Goal: Obtain resource: Download file/media

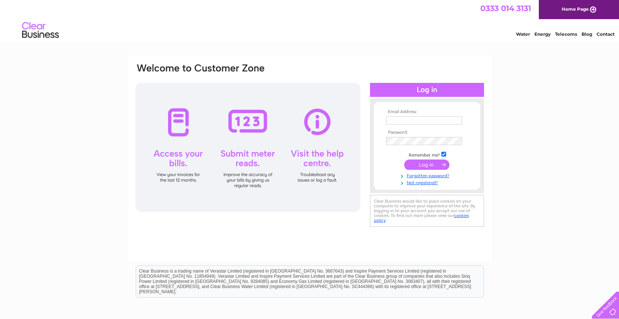
type input "margaret@standardrealestateltd.com"
click at [424, 163] on input "submit" at bounding box center [426, 164] width 45 height 10
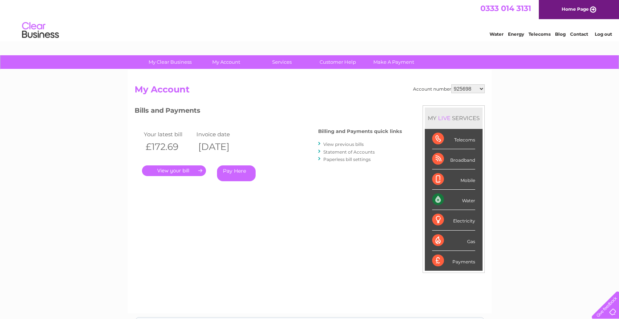
drag, startPoint x: 472, startPoint y: 89, endPoint x: 475, endPoint y: 93, distance: 4.7
click at [472, 89] on select "925698 934462 934831 938572 941363 942374 952730 966731 966770 967205 971927 97…" at bounding box center [467, 88] width 33 height 9
select select "30312994"
click at [451, 84] on select "925698 934462 934831 938572 941363 942374 952730 966731 966770 967205 971927 97…" at bounding box center [467, 88] width 33 height 9
click at [340, 152] on link "Statement of Accounts" at bounding box center [348, 152] width 51 height 6
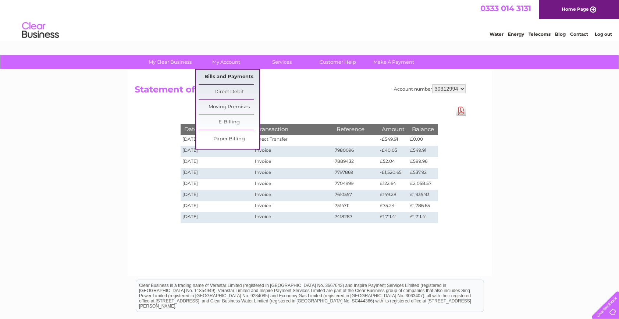
click at [227, 76] on link "Bills and Payments" at bounding box center [229, 77] width 61 height 15
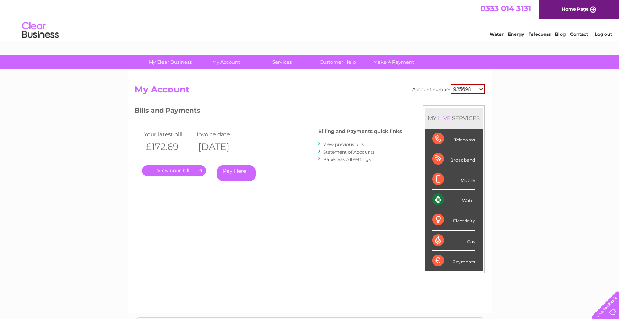
drag, startPoint x: 460, startPoint y: 88, endPoint x: 466, endPoint y: 93, distance: 7.7
click at [460, 88] on select "925698 934462 934831 938572 941363 942374 952730 966731 966770 967205 971927 97…" at bounding box center [468, 89] width 34 height 10
drag, startPoint x: 485, startPoint y: 111, endPoint x: 475, endPoint y: 78, distance: 34.8
click at [477, 146] on div "Account number 925698 934462 934831 938572 941363 942374 952730 966731 966770 9…" at bounding box center [310, 191] width 364 height 243
click at [468, 92] on select "925698 934462 934831 938572 941363 942374 952730 966731 966770 967205 971927 97…" at bounding box center [468, 89] width 34 height 10
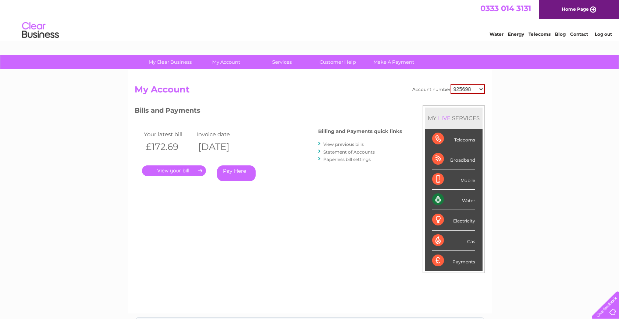
select select "30312994"
click at [451, 84] on select "925698 934462 934831 938572 941363 942374 952730 966731 966770 967205 971927 97…" at bounding box center [468, 89] width 34 height 10
click at [188, 170] on link "." at bounding box center [174, 170] width 64 height 11
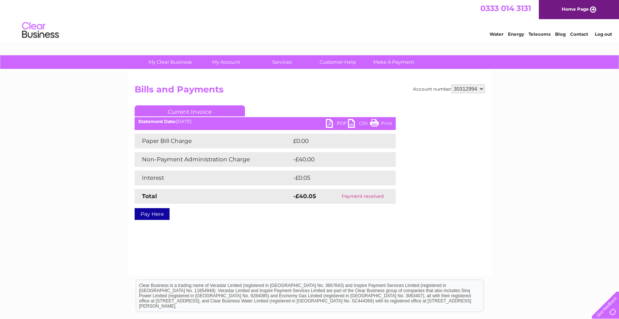
click at [331, 125] on link "PDF" at bounding box center [337, 124] width 22 height 11
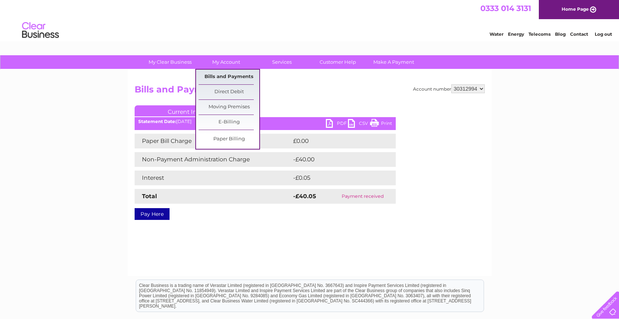
drag, startPoint x: 223, startPoint y: 77, endPoint x: 249, endPoint y: 82, distance: 26.8
click at [224, 77] on link "Bills and Payments" at bounding box center [229, 77] width 61 height 15
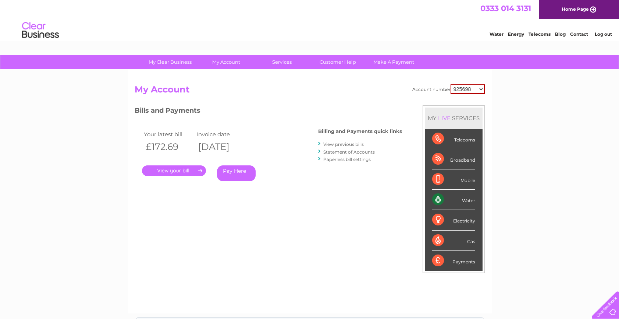
click at [471, 90] on select "925698 934462 934831 938572 941363 942374 952730 966731 966770 967205 971927 97…" at bounding box center [468, 89] width 34 height 10
select select "30312994"
click at [451, 84] on select "925698 934462 934831 938572 941363 942374 952730 966731 966770 967205 971927 97…" at bounding box center [468, 89] width 34 height 10
click at [345, 144] on link "View previous bills" at bounding box center [343, 144] width 40 height 6
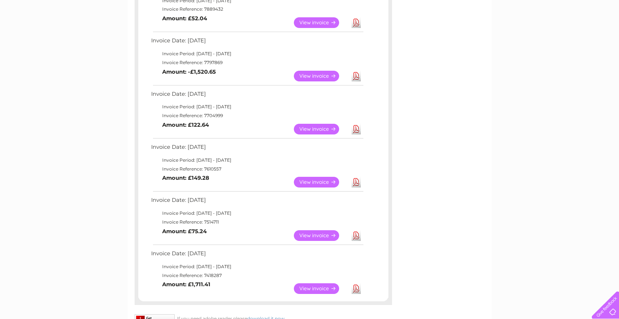
scroll to position [221, 0]
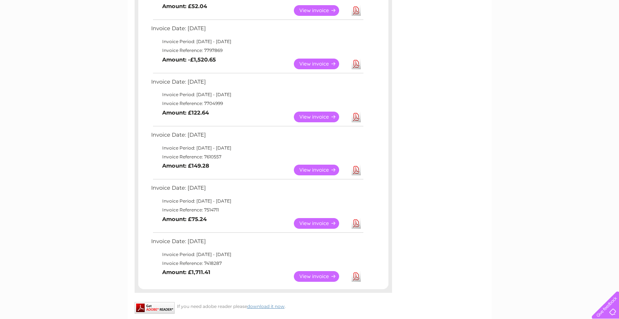
click at [355, 172] on link "Download" at bounding box center [356, 169] width 9 height 11
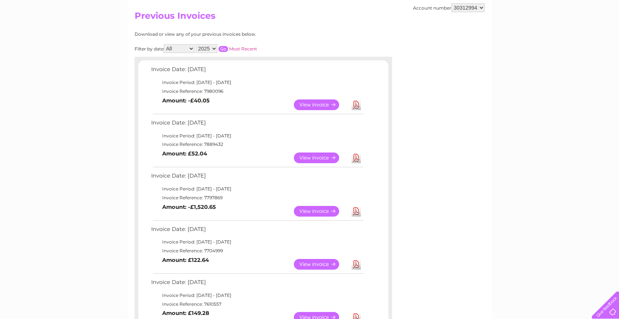
scroll to position [0, 0]
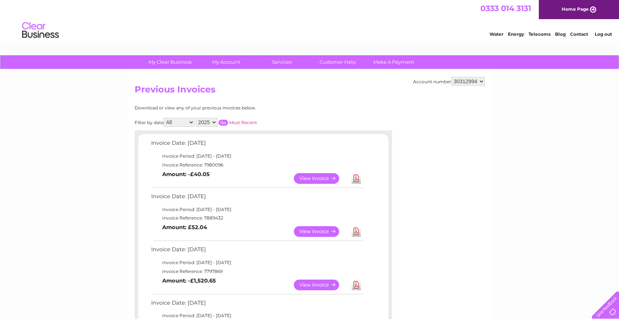
click at [473, 83] on select "925698 934462 934831 938572 941363 942374 952730 966731 966770 967205 971927 97…" at bounding box center [467, 81] width 33 height 9
select select "30293800"
click at [451, 77] on select "925698 934462 934831 938572 941363 942374 952730 966731 966770 967205 971927 97…" at bounding box center [467, 81] width 33 height 9
click at [357, 178] on link "Download" at bounding box center [356, 178] width 9 height 11
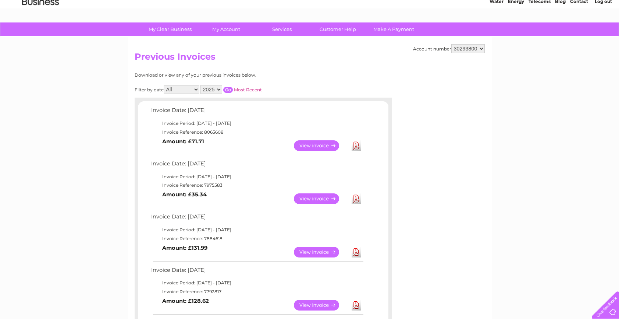
scroll to position [147, 0]
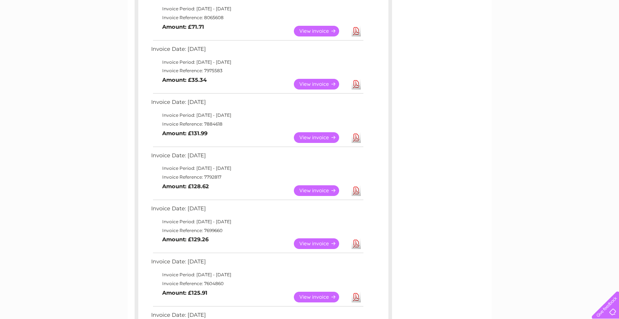
click at [355, 296] on link "Download" at bounding box center [356, 296] width 9 height 11
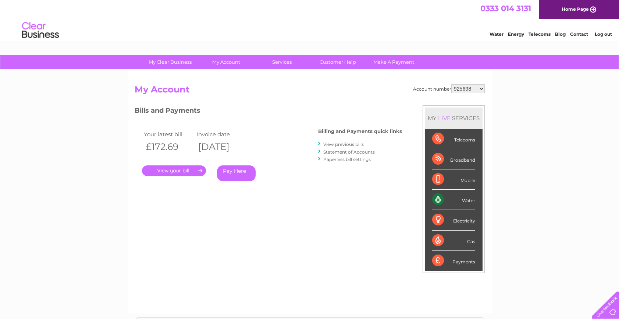
click at [465, 88] on select "925698 934462 934831 938572 941363 942374 952730 966731 966770 967205 971927 97…" at bounding box center [467, 88] width 33 height 9
select select "985178"
click at [451, 84] on select "925698 934462 934831 938572 941363 942374 952730 966731 966770 967205 971927 97…" at bounding box center [467, 88] width 33 height 9
click at [362, 153] on link "Statement of Accounts" at bounding box center [348, 152] width 51 height 6
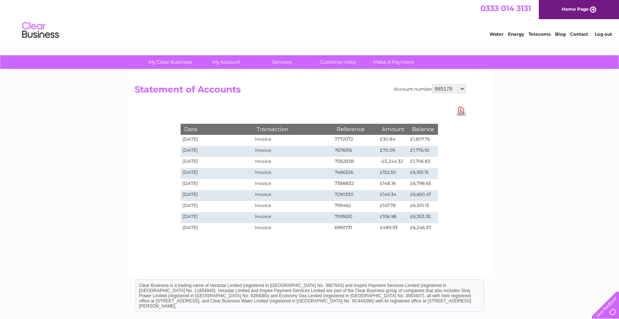
click at [459, 109] on link "Download Pdf" at bounding box center [460, 110] width 9 height 11
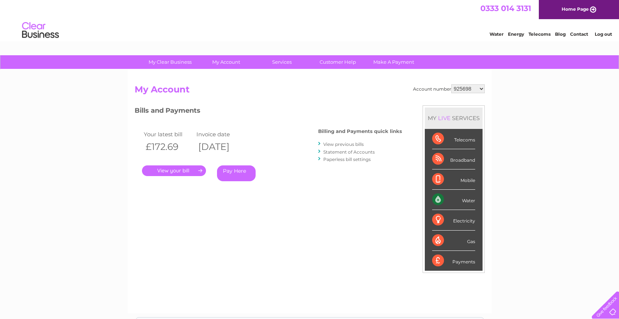
click at [566, 8] on link "Home Page" at bounding box center [579, 9] width 80 height 19
click at [603, 33] on link "Log out" at bounding box center [603, 34] width 17 height 6
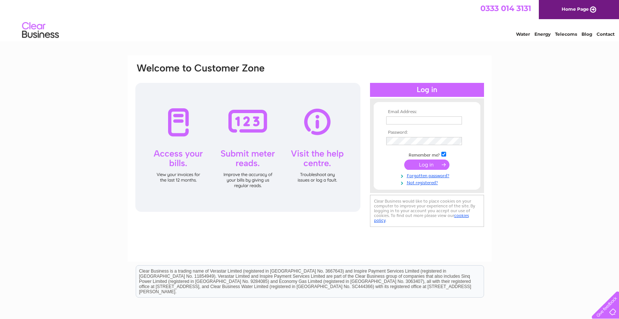
type input "[PERSON_NAME][EMAIL_ADDRESS][DOMAIN_NAME]"
click at [433, 163] on input "submit" at bounding box center [426, 164] width 45 height 10
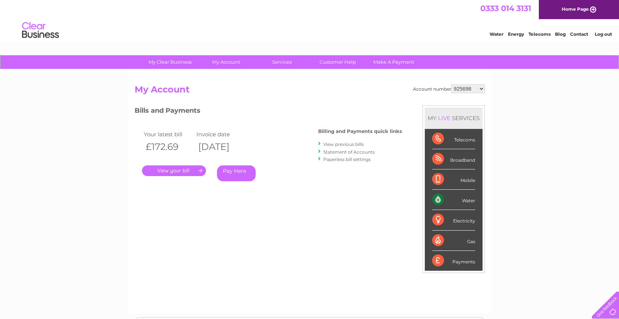
click at [462, 88] on select "925698 934462 934831 938572 941363 942374 952730 966731 966770 967205 971927 97…" at bounding box center [467, 88] width 33 height 9
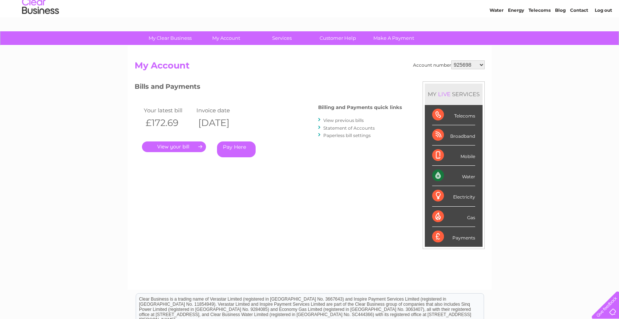
scroll to position [37, 0]
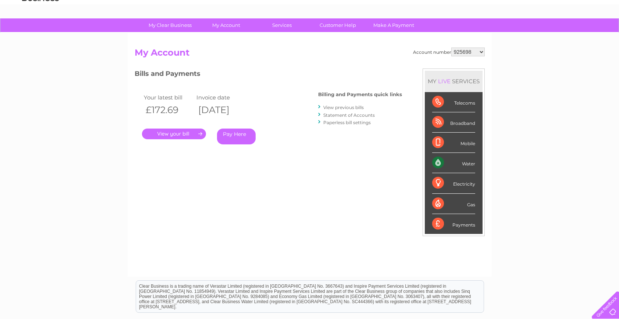
click at [464, 52] on select "925698 934462 934831 938572 941363 942374 952730 966731 966770 967205 971927 97…" at bounding box center [467, 51] width 33 height 9
click at [519, 164] on div "My Clear Business Login Details My Details My Preferences Link Account My Accou…" at bounding box center [309, 210] width 619 height 384
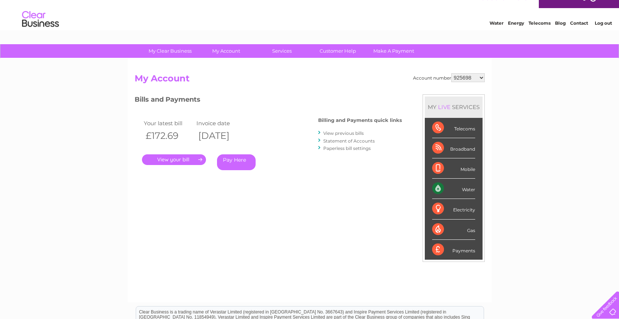
scroll to position [0, 0]
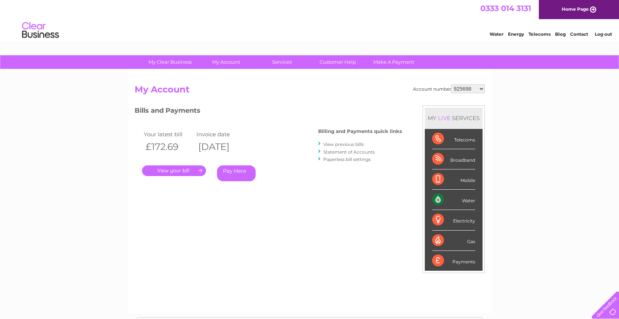
click at [602, 32] on link "Log out" at bounding box center [603, 34] width 17 height 6
